Goal: Transaction & Acquisition: Complete application form

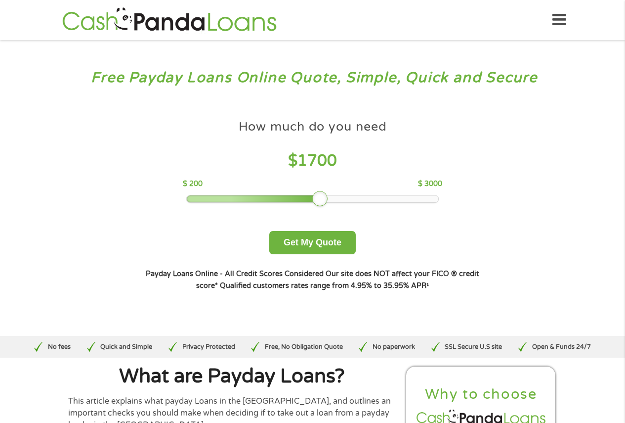
drag, startPoint x: 259, startPoint y: 199, endPoint x: 319, endPoint y: 199, distance: 60.3
click at [319, 199] on div at bounding box center [320, 199] width 16 height 16
click at [324, 246] on button "Get My Quote" at bounding box center [312, 242] width 86 height 23
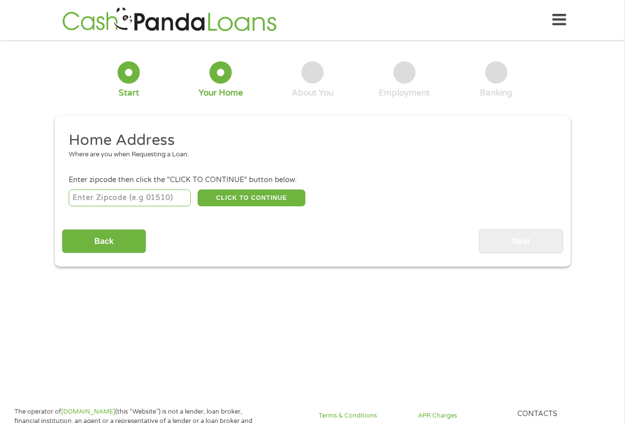
click at [123, 196] on input "number" at bounding box center [130, 197] width 122 height 17
type input "97220"
select select "[US_STATE]"
click at [262, 196] on button "CLICK TO CONTINUE" at bounding box center [252, 197] width 108 height 17
type input "97220"
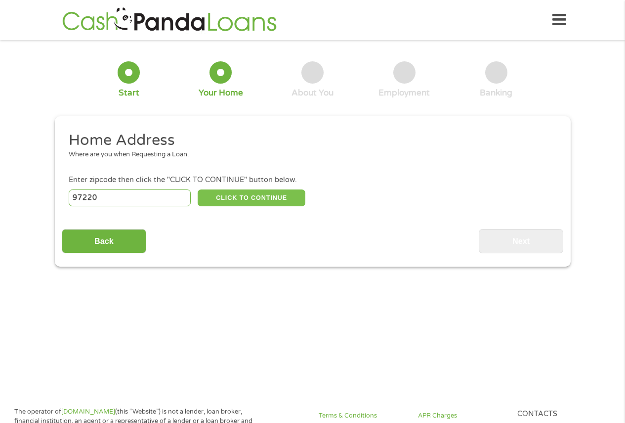
type input "[GEOGRAPHIC_DATA]"
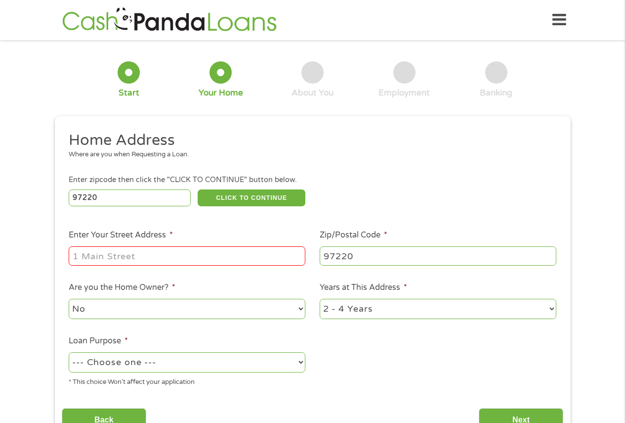
click at [119, 250] on input "Enter Your Street Address *" at bounding box center [187, 255] width 237 height 19
type input "[STREET_ADDRESS][PERSON_NAME]"
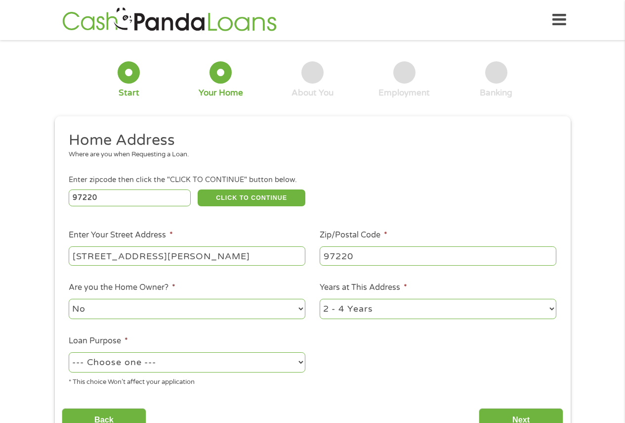
click at [147, 307] on select "No Yes" at bounding box center [187, 309] width 237 height 20
select select "yes"
click at [69, 299] on select "No Yes" at bounding box center [187, 309] width 237 height 20
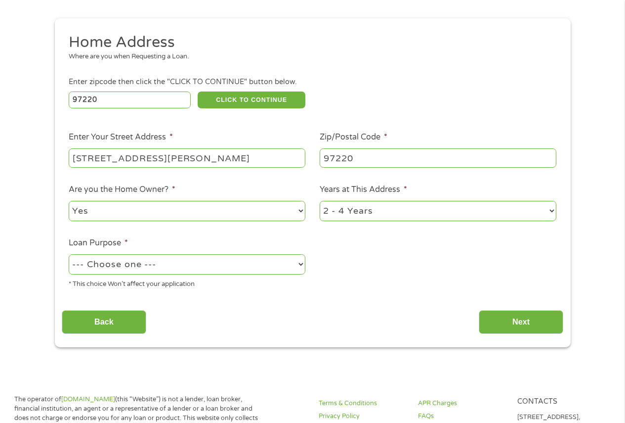
scroll to position [99, 0]
click at [139, 265] on select "--- Choose one --- Pay Bills Debt Consolidation Home Improvement Major Purchase…" at bounding box center [187, 263] width 237 height 20
select select "shorttermcash"
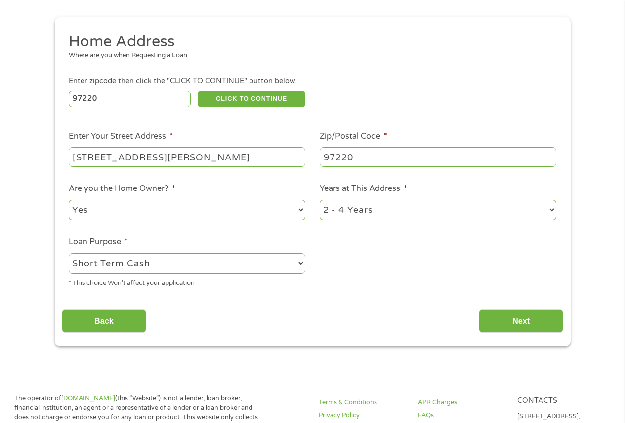
click at [69, 253] on select "--- Choose one --- Pay Bills Debt Consolidation Home Improvement Major Purchase…" at bounding box center [187, 263] width 237 height 20
click at [519, 323] on input "Next" at bounding box center [521, 321] width 85 height 24
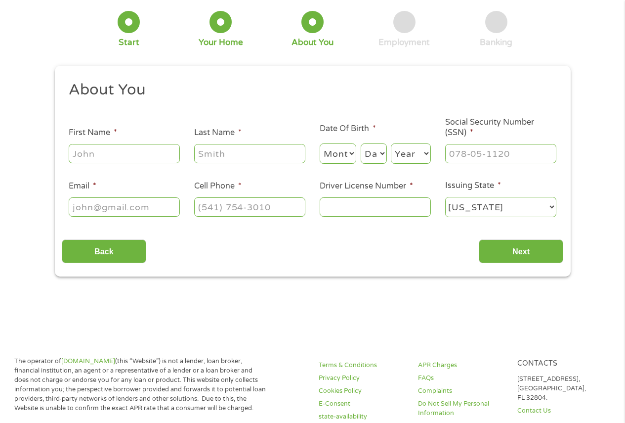
scroll to position [0, 0]
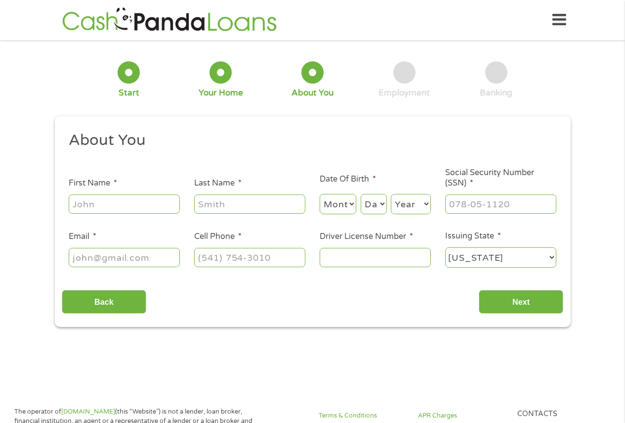
click at [83, 201] on input "First Name *" at bounding box center [124, 203] width 111 height 19
type input "[PERSON_NAME]"
type input "[EMAIL_ADDRESS][DOMAIN_NAME]"
type input "[PHONE_NUMBER]"
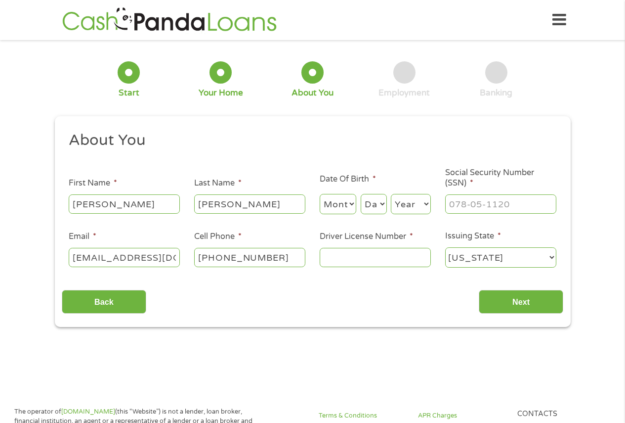
click at [341, 203] on select "Month 1 2 3 4 5 6 7 8 9 10 11 12" at bounding box center [338, 204] width 37 height 20
select select "2"
click at [320, 194] on select "Month 1 2 3 4 5 6 7 8 9 10 11 12" at bounding box center [338, 204] width 37 height 20
click at [377, 206] on select "Day 1 2 3 4 5 6 7 8 9 10 11 12 13 14 15 16 17 18 19 20 21 22 23 24 25 26 27 28 …" at bounding box center [374, 204] width 26 height 20
click at [361, 194] on select "Day 1 2 3 4 5 6 7 8 9 10 11 12 13 14 15 16 17 18 19 20 21 22 23 24 25 26 27 28 …" at bounding box center [374, 204] width 26 height 20
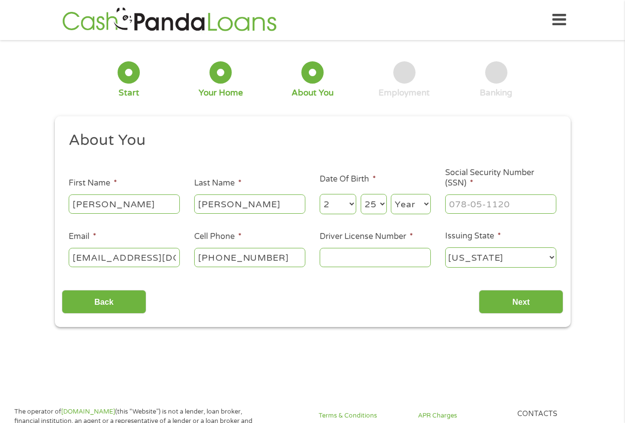
select select "24"
click at [410, 204] on select "Year [DATE] 2006 2005 2004 2003 2002 2001 2000 1999 1998 1997 1996 1995 1994 19…" at bounding box center [411, 204] width 40 height 20
select select "1962"
click at [476, 210] on input "___-__-____" at bounding box center [500, 203] width 111 height 19
type input "543-88-8700"
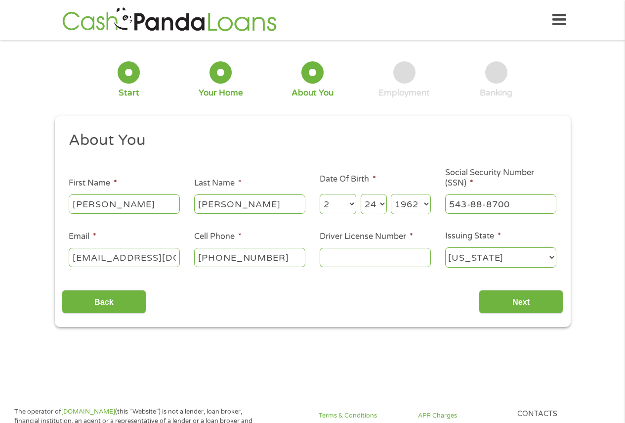
click at [347, 259] on input "Driver License Number *" at bounding box center [375, 257] width 111 height 19
type input "3001039"
click at [521, 304] on input "Next" at bounding box center [521, 302] width 85 height 24
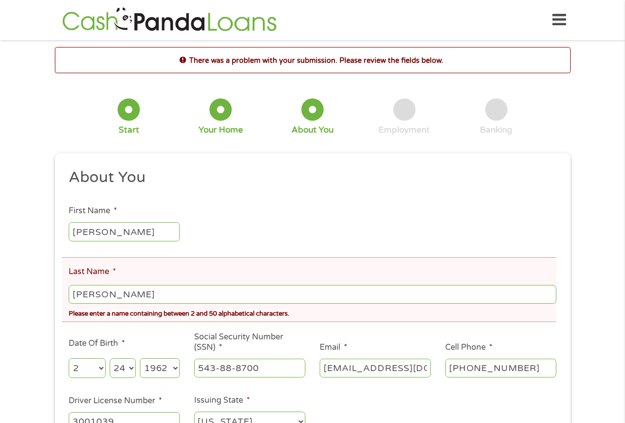
scroll to position [4, 4]
drag, startPoint x: 132, startPoint y: 301, endPoint x: 98, endPoint y: 294, distance: 34.3
click at [98, 294] on input "[PERSON_NAME]" at bounding box center [312, 294] width 487 height 19
type input "[PERSON_NAME]"
click at [185, 275] on li "Last Name * [PERSON_NAME] Please enter a name containing between 2 and 50 alpha…" at bounding box center [309, 289] width 495 height 65
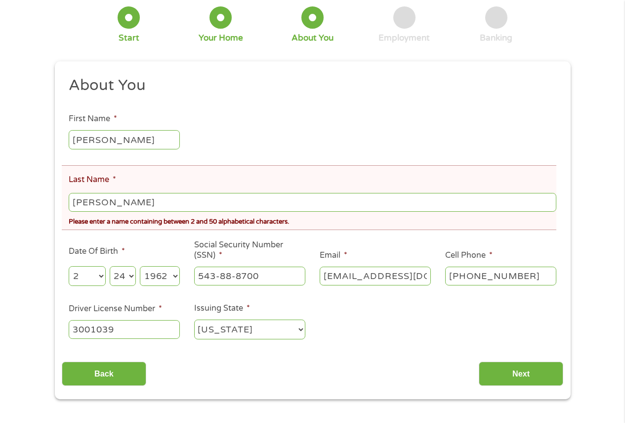
scroll to position [99, 0]
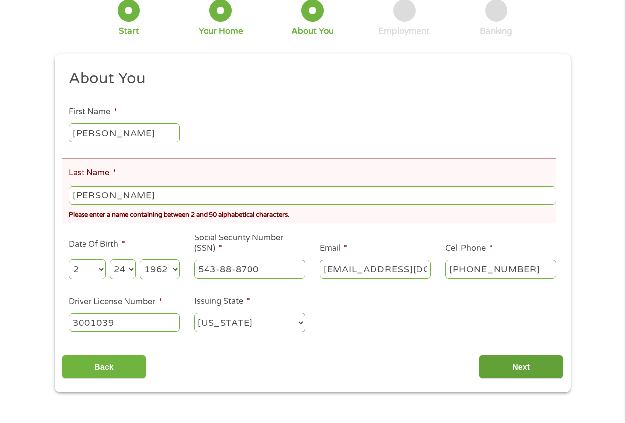
click at [509, 361] on input "Next" at bounding box center [521, 366] width 85 height 24
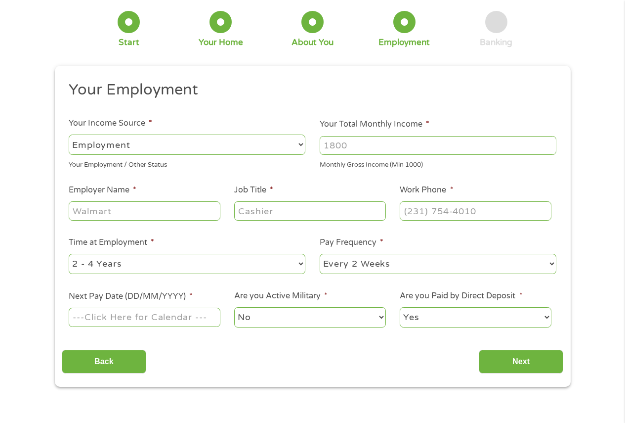
scroll to position [0, 0]
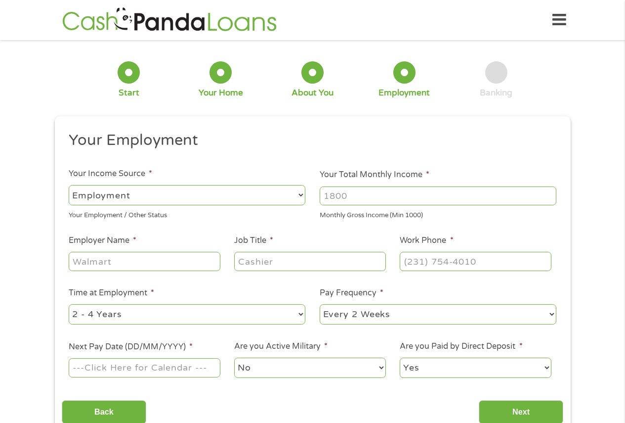
click at [354, 203] on input "Your Total Monthly Income *" at bounding box center [438, 195] width 237 height 19
type input "1600"
click at [106, 262] on input "Employer Name *" at bounding box center [144, 261] width 151 height 19
type input "Social Security Disability"
click at [253, 265] on input "Job Title *" at bounding box center [309, 261] width 151 height 19
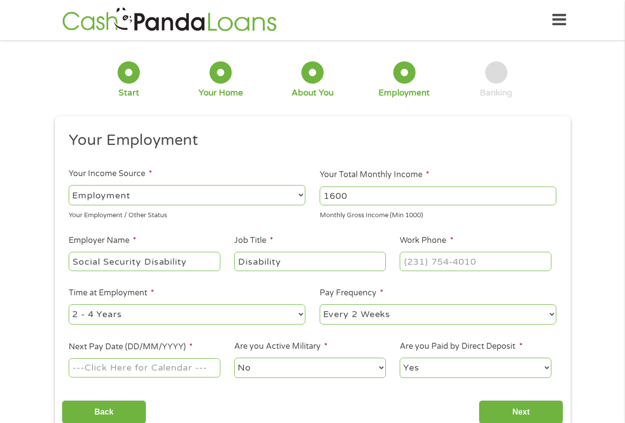
type input "Disability"
type input "[PHONE_NUMBER]"
click at [255, 308] on select "--- Choose one --- 1 Year or less 1 - 2 Years 2 - 4 Years Over 4 Years" at bounding box center [187, 314] width 237 height 20
select select "60months"
click at [69, 304] on select "--- Choose one --- 1 Year or less 1 - 2 Years 2 - 4 Years Over 4 Years" at bounding box center [187, 314] width 237 height 20
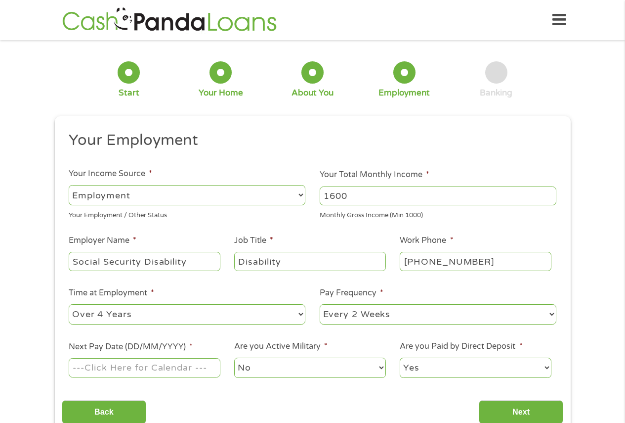
click at [360, 315] on select "--- Choose one --- Every 2 Weeks Every Week Monthly Semi-Monthly" at bounding box center [438, 314] width 237 height 20
select select "monthly"
click at [320, 304] on select "--- Choose one --- Every 2 Weeks Every Week Monthly Semi-Monthly" at bounding box center [438, 314] width 237 height 20
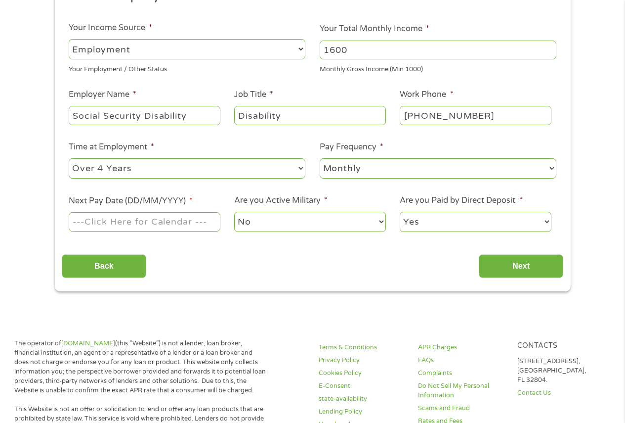
scroll to position [148, 0]
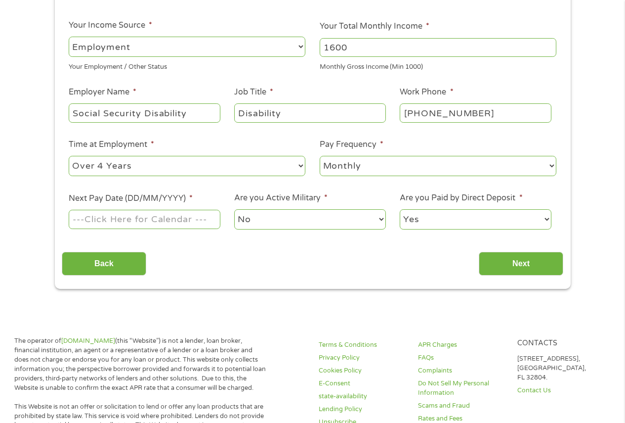
click at [103, 217] on input "Next Pay Date (DD/MM/YYYY) *" at bounding box center [144, 219] width 151 height 19
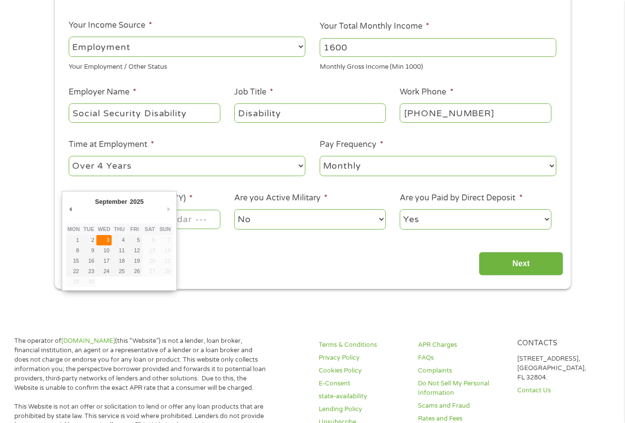
type input "[DATE]"
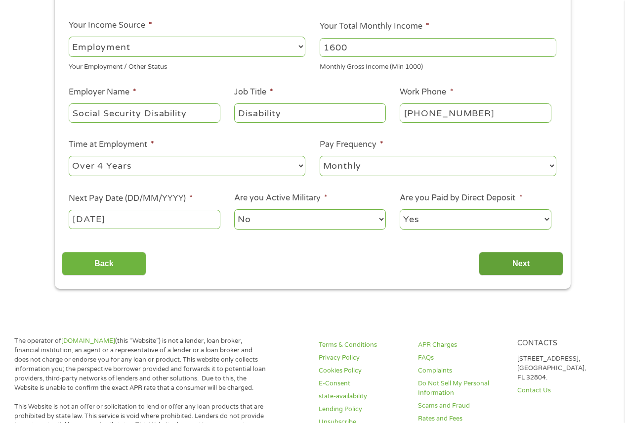
click at [539, 266] on input "Next" at bounding box center [521, 264] width 85 height 24
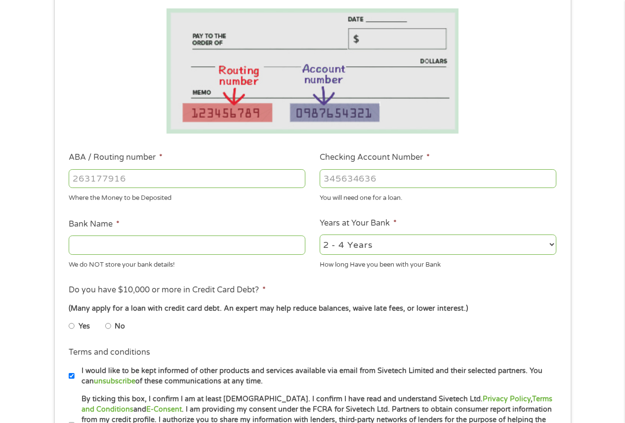
scroll to position [198, 0]
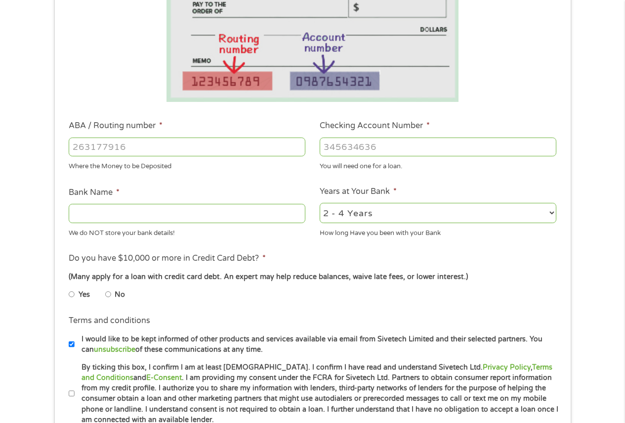
click at [85, 146] on input "ABA / Routing number *" at bounding box center [187, 146] width 237 height 19
type input "031101279"
type input "THE BANCORP BANK"
type input "031101279"
click at [342, 147] on input "Checking Account Number *" at bounding box center [438, 146] width 237 height 19
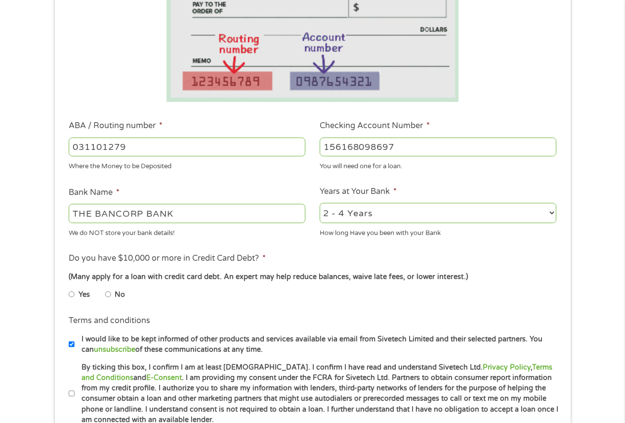
type input "156168098697"
click at [394, 215] on select "2 - 4 Years 6 - 12 Months 1 - 2 Years Over 4 Years" at bounding box center [438, 213] width 237 height 20
select select "60months"
click at [320, 203] on select "2 - 4 Years 6 - 12 Months 1 - 2 Years Over 4 Years" at bounding box center [438, 213] width 237 height 20
click at [109, 291] on input "No" at bounding box center [108, 294] width 6 height 16
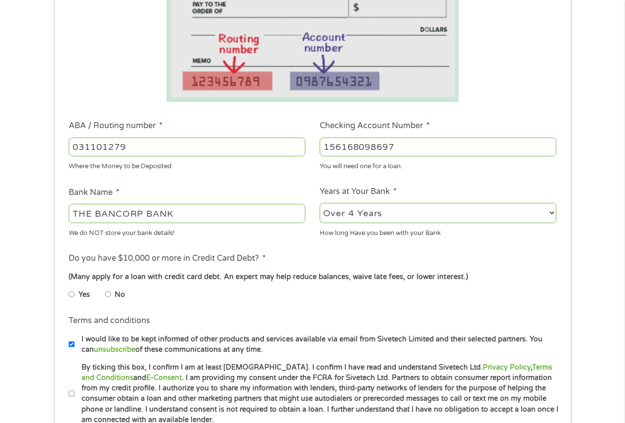
radio input "true"
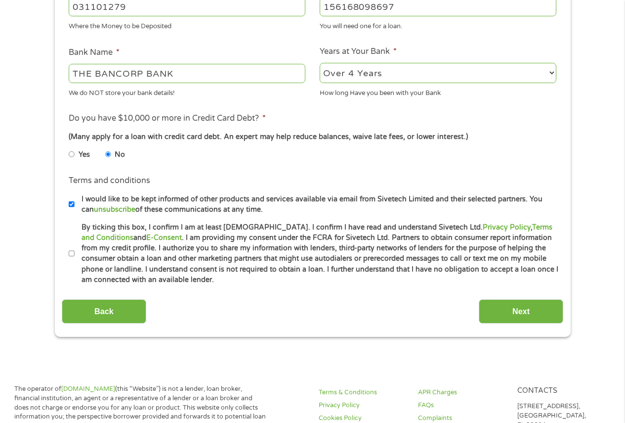
scroll to position [346, 0]
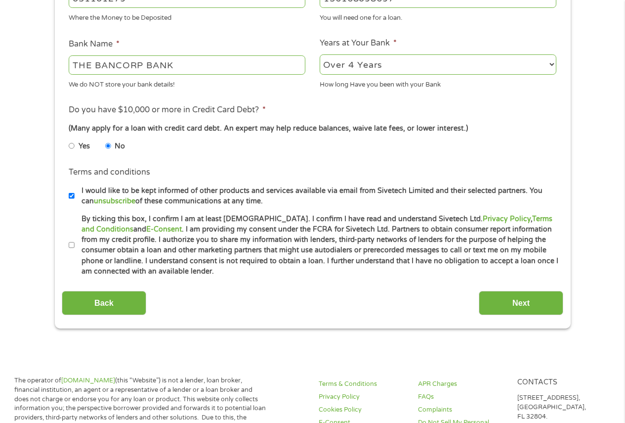
click at [73, 244] on input "By ticking this box, I confirm I am at least [DEMOGRAPHIC_DATA]. I confirm I ha…" at bounding box center [72, 245] width 6 height 16
checkbox input "true"
click at [533, 308] on input "Next" at bounding box center [521, 303] width 85 height 24
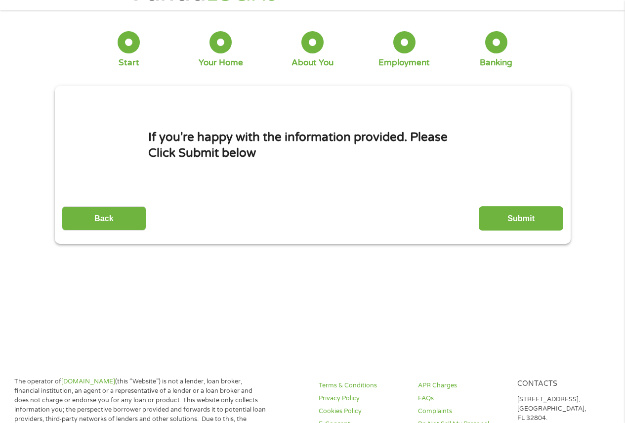
scroll to position [0, 0]
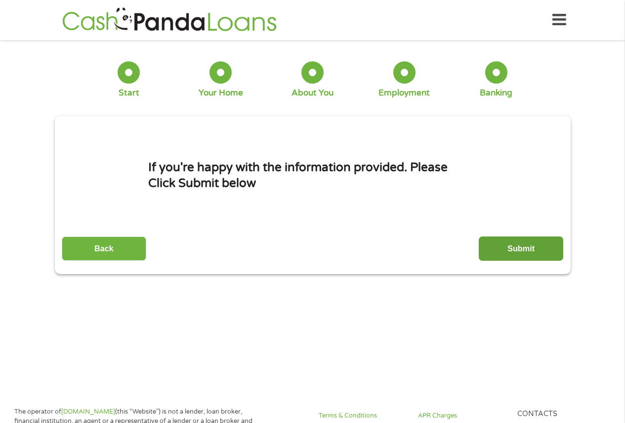
click at [524, 248] on input "Submit" at bounding box center [521, 248] width 85 height 24
